Goal: Information Seeking & Learning: Learn about a topic

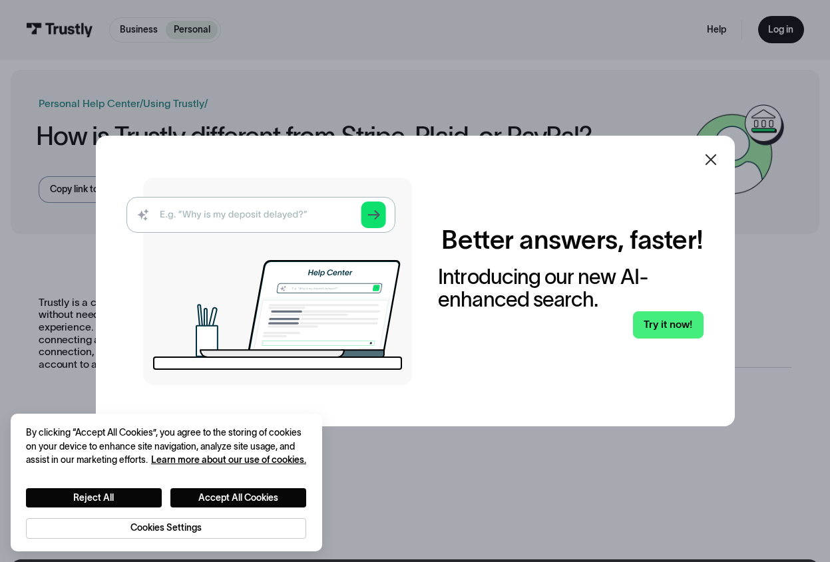
click at [713, 162] on icon at bounding box center [710, 159] width 11 height 11
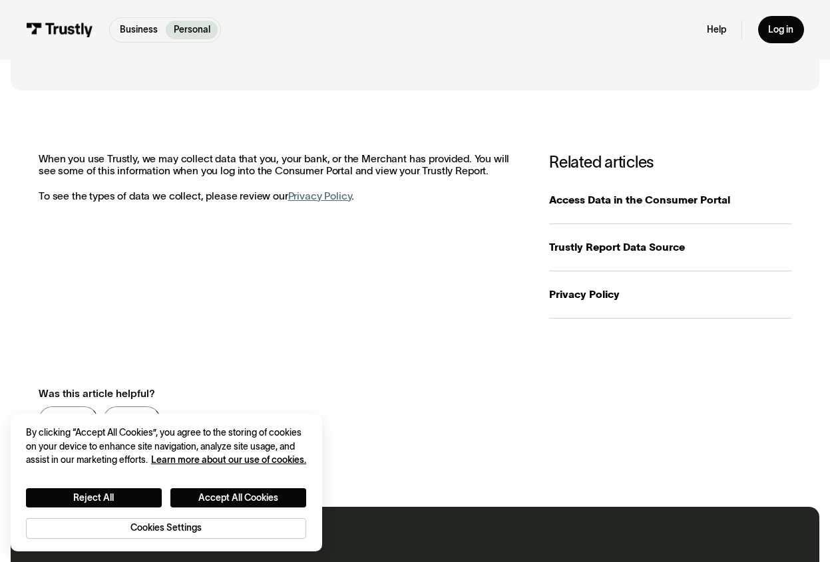
scroll to position [67, 0]
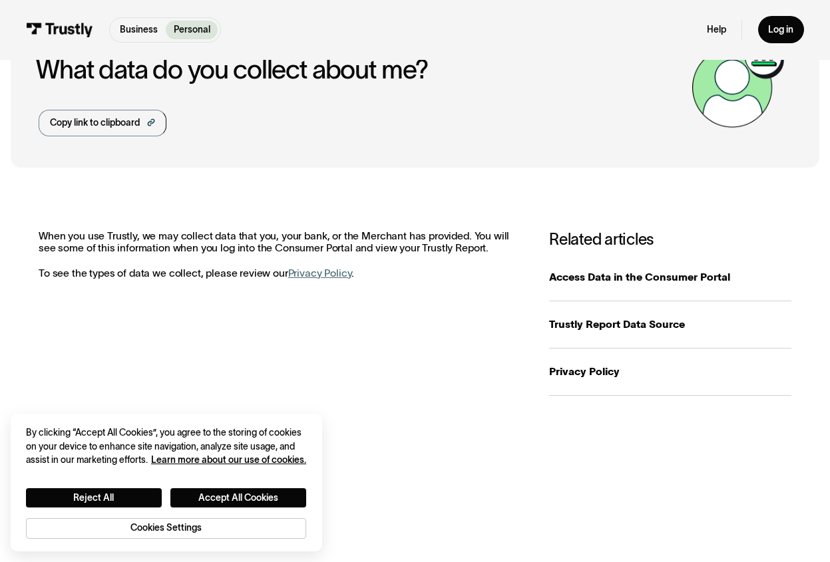
click at [319, 277] on link "Privacy Policy" at bounding box center [320, 273] width 64 height 11
